Goal: Check status: Check status

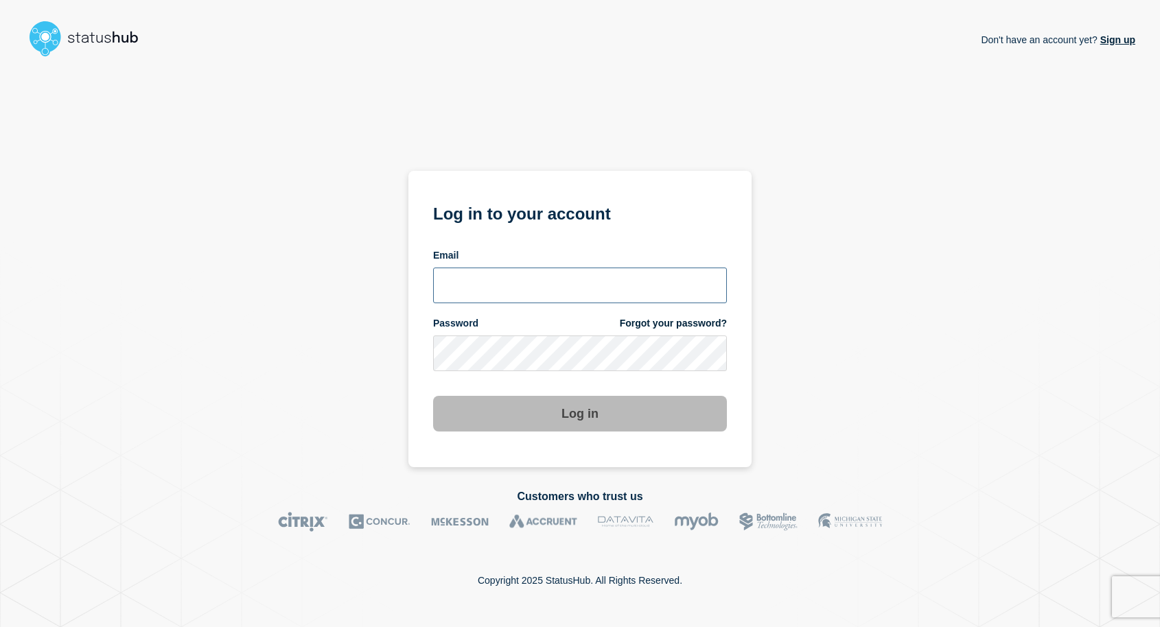
type input "[EMAIL_ADDRESS][DOMAIN_NAME]"
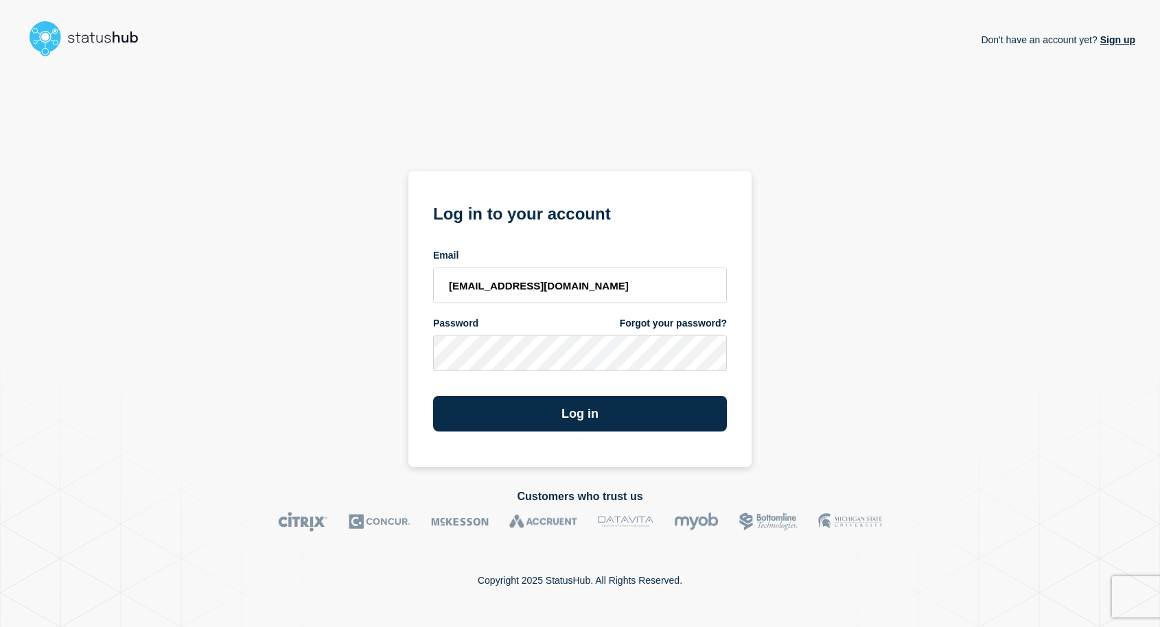
click at [290, 354] on div "Don't have an account yet? Sign up Log in to your account Email [EMAIL_ADDRESS]…" at bounding box center [580, 264] width 1111 height 405
click at [474, 403] on button "Log in" at bounding box center [580, 414] width 294 height 36
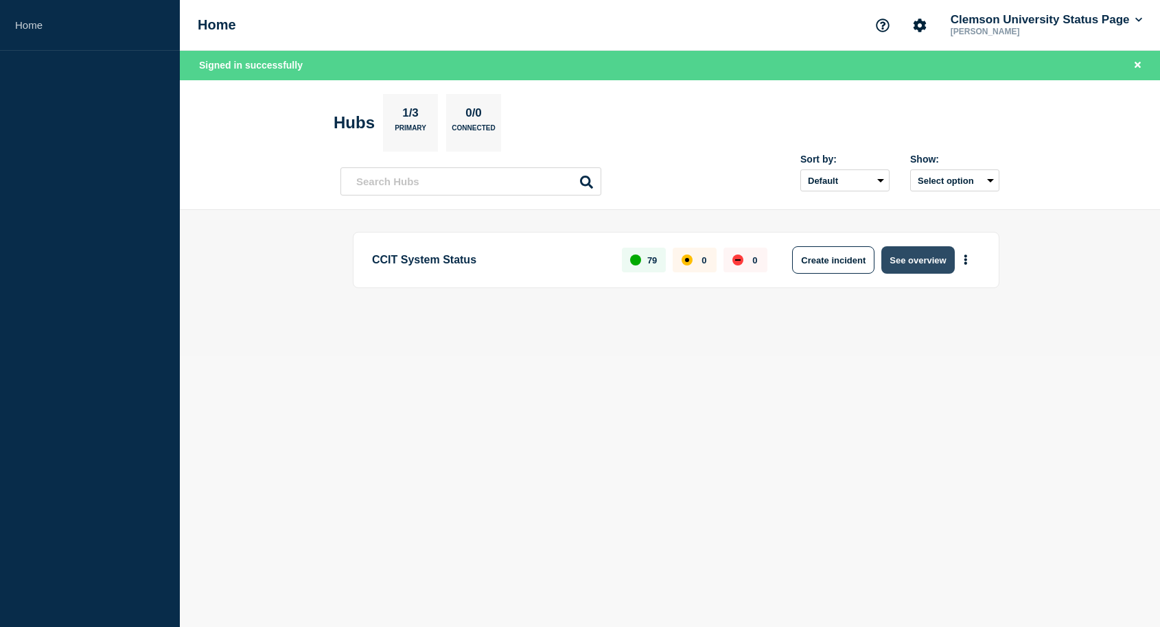
click at [934, 262] on button "See overview" at bounding box center [917, 259] width 73 height 27
